Goal: Navigation & Orientation: Understand site structure

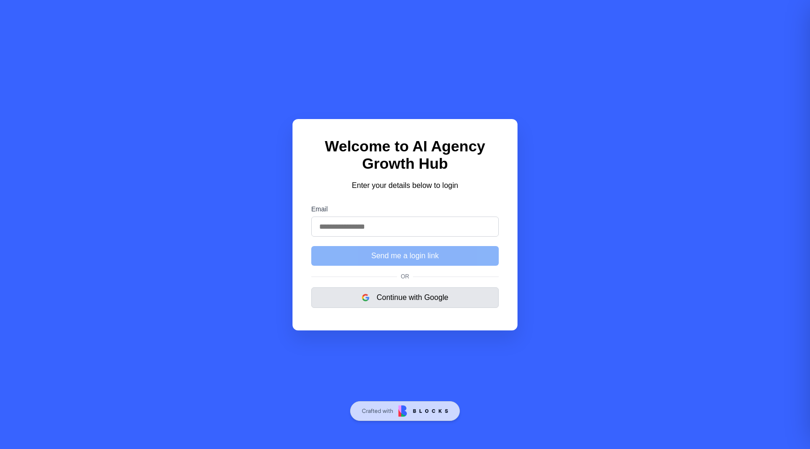
click at [404, 299] on button "Continue with Google" at bounding box center [404, 297] width 187 height 21
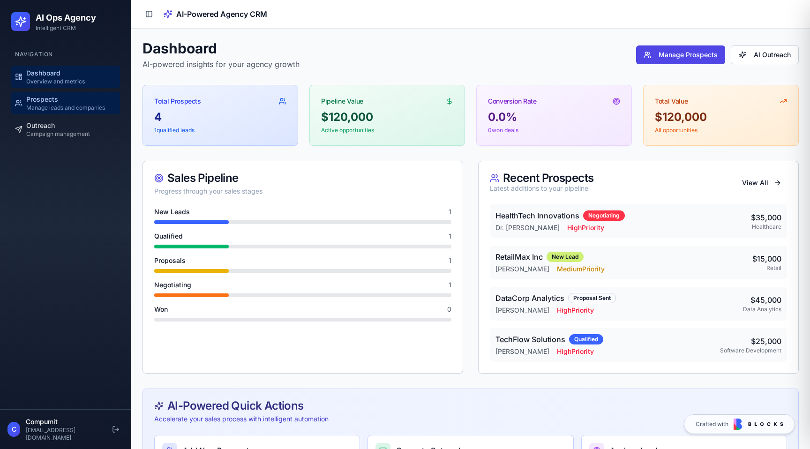
click at [70, 108] on span "Manage leads and companies" at bounding box center [65, 107] width 79 height 7
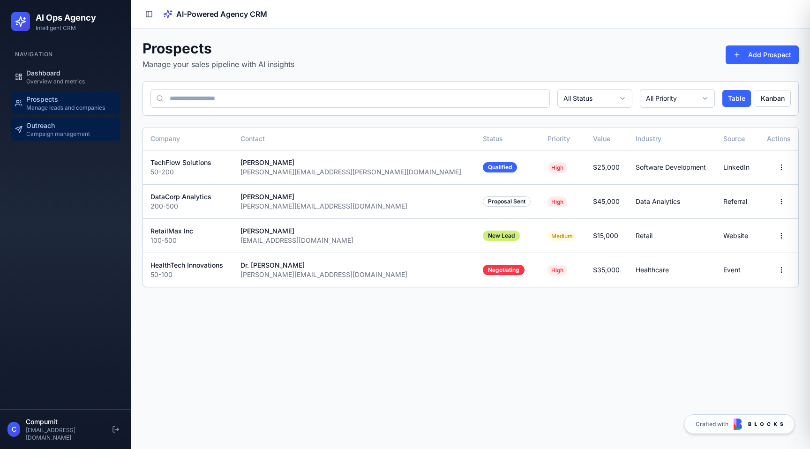
click at [57, 123] on div "Outreach Campaign management" at bounding box center [58, 129] width 64 height 17
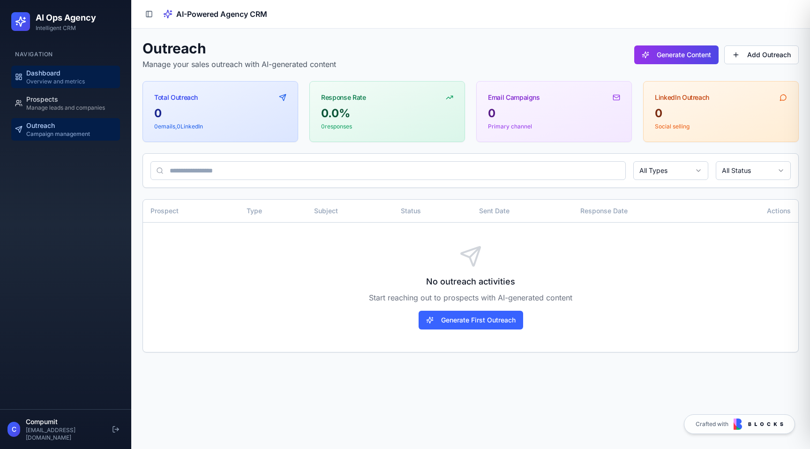
click at [63, 75] on div "Dashboard Overview and metrics" at bounding box center [55, 76] width 59 height 17
